Goal: Task Accomplishment & Management: Complete application form

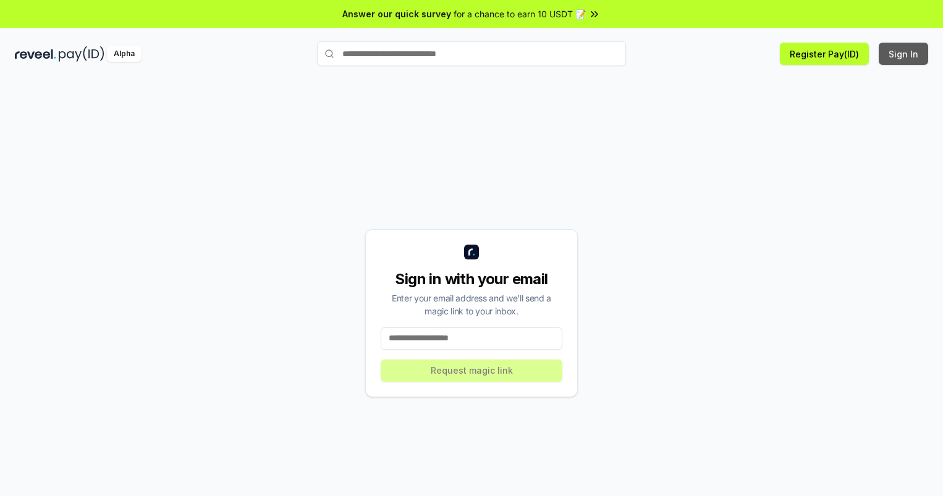
click at [904, 54] on button "Sign In" at bounding box center [902, 54] width 49 height 22
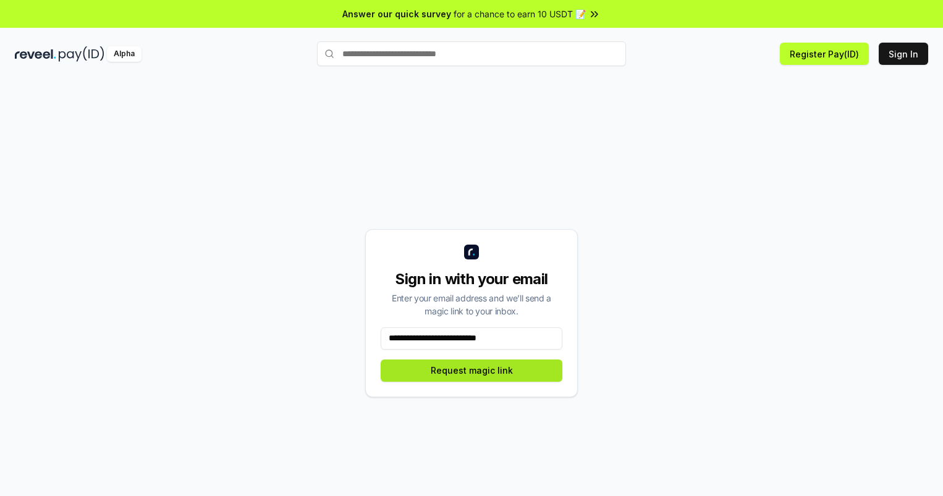
type input "**********"
click at [471, 370] on button "Request magic link" at bounding box center [471, 370] width 182 height 22
